Goal: Task Accomplishment & Management: Manage account settings

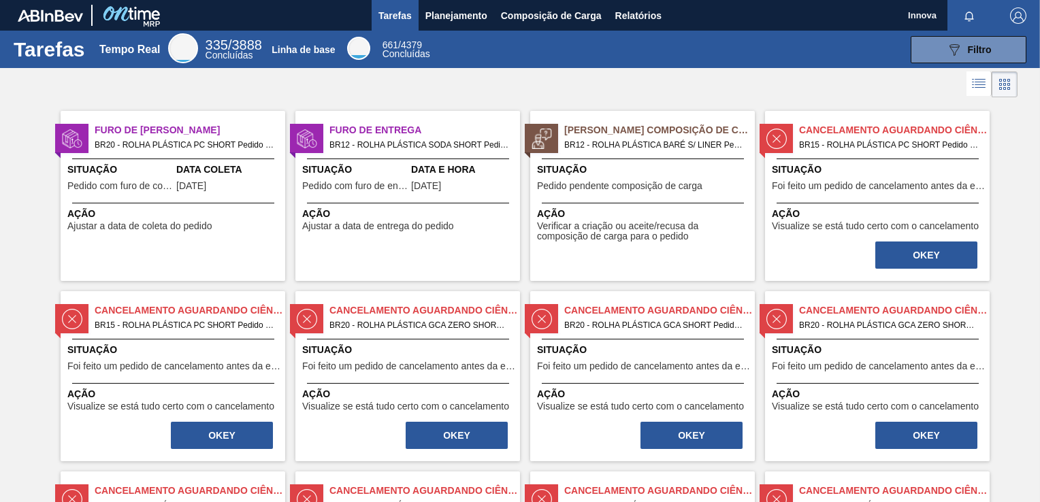
click at [165, 75] on div at bounding box center [520, 84] width 1040 height 33
click at [446, 18] on span "Planejamento" at bounding box center [456, 15] width 62 height 16
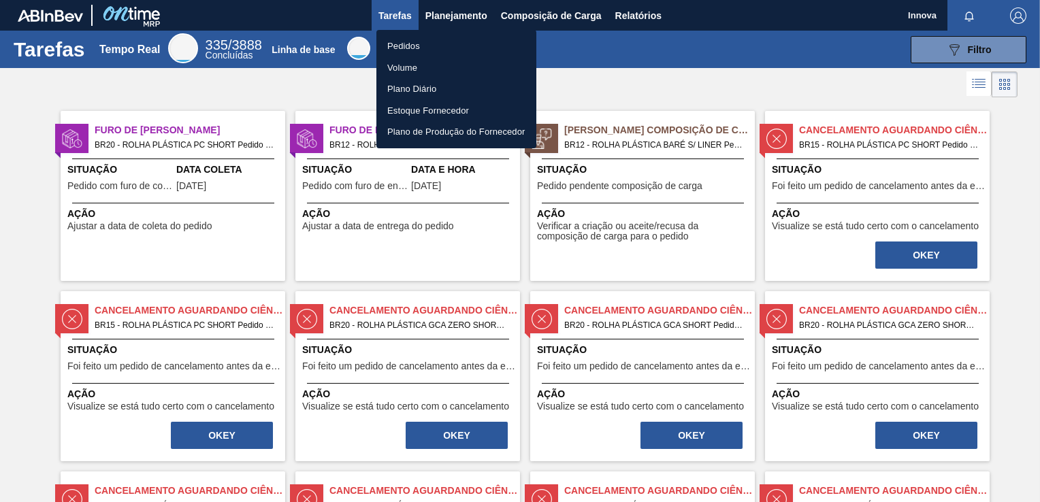
click at [416, 46] on li "Pedidos" at bounding box center [456, 46] width 160 height 22
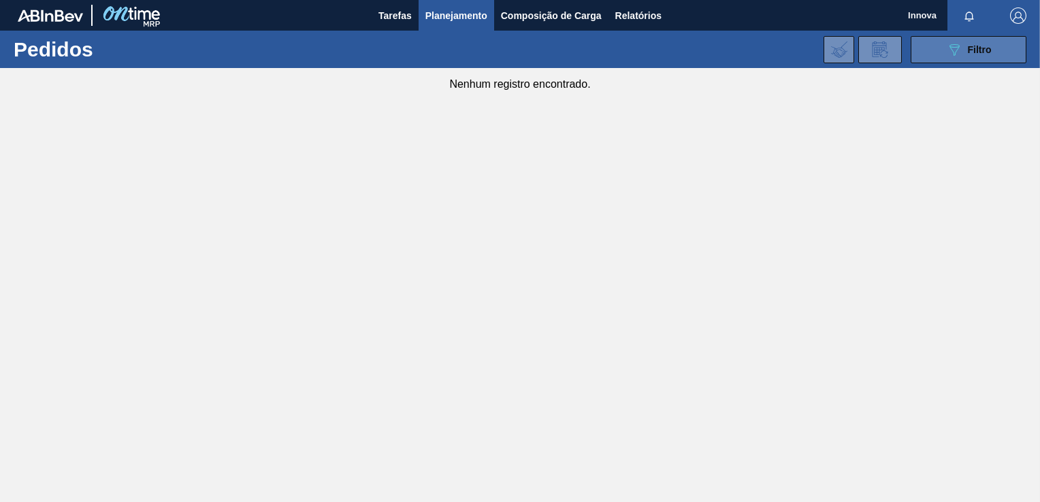
click at [955, 53] on icon at bounding box center [954, 50] width 10 height 12
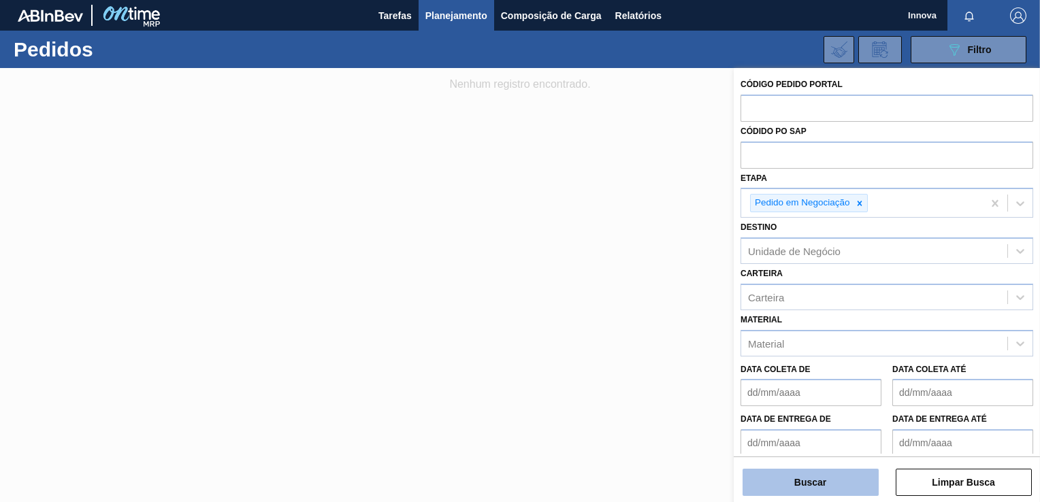
click at [808, 489] on button "Buscar" at bounding box center [810, 482] width 136 height 27
